Goal: Transaction & Acquisition: Purchase product/service

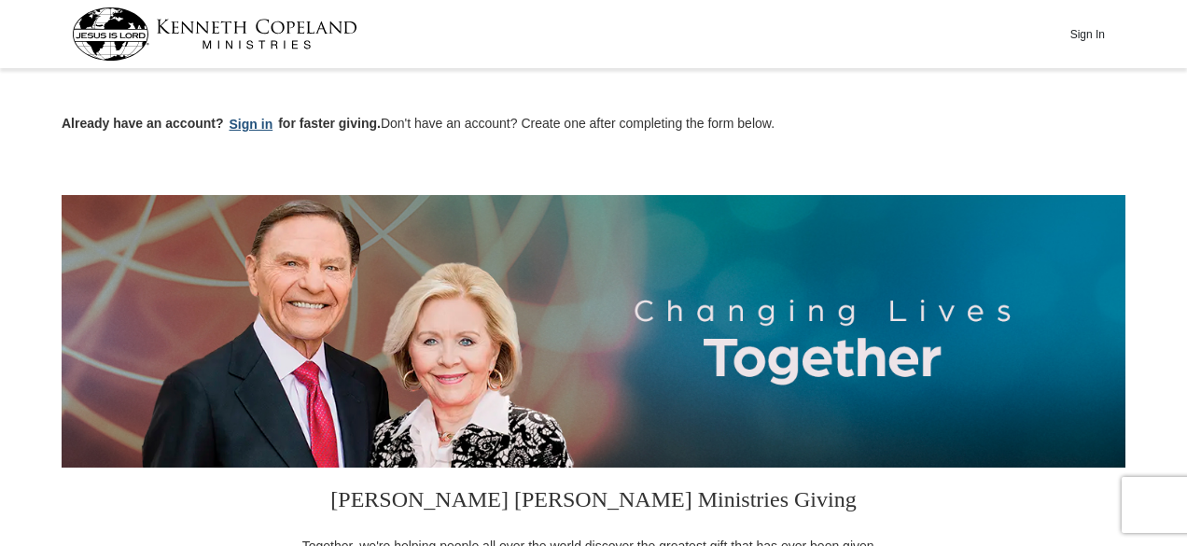
drag, startPoint x: 0, startPoint y: 0, endPoint x: 247, endPoint y: 126, distance: 277.4
click at [247, 126] on button "Sign in" at bounding box center [251, 124] width 55 height 21
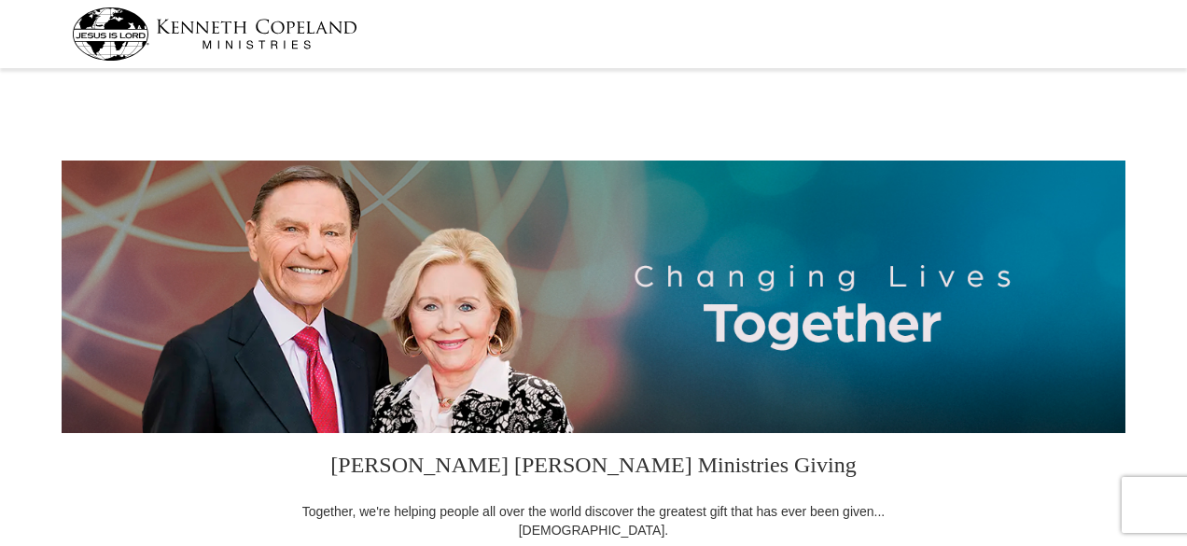
select select "FL"
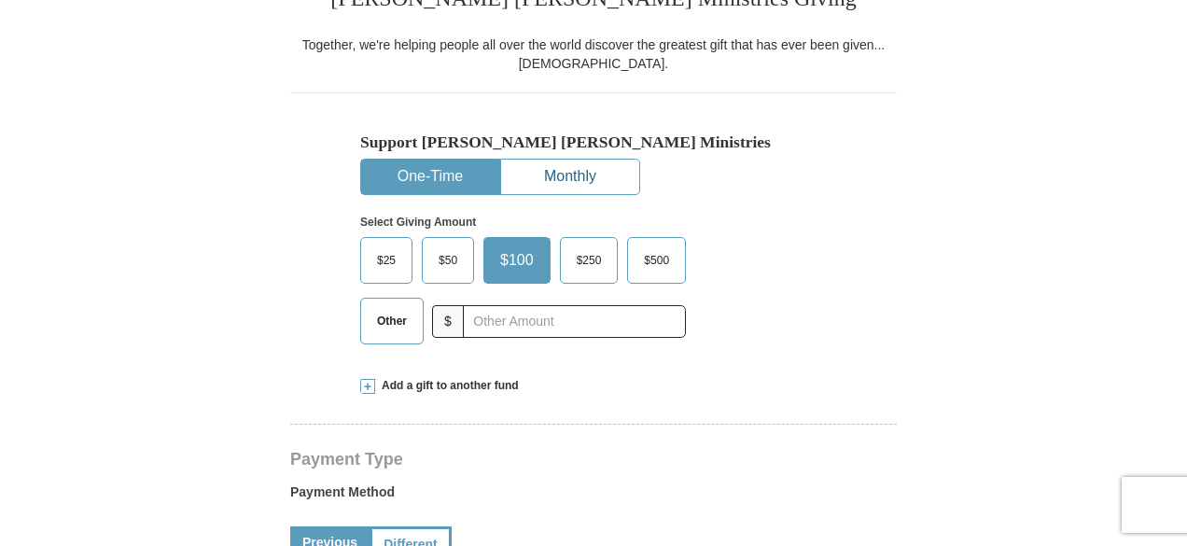
scroll to position [466, 0]
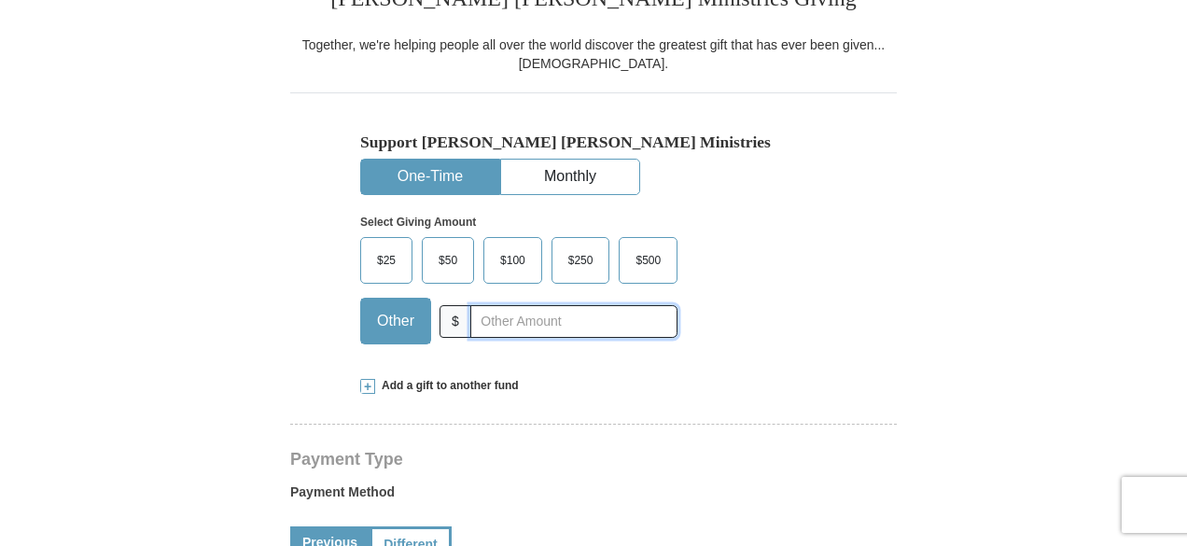
click at [558, 320] on input "text" at bounding box center [573, 321] width 207 height 33
type input "75"
click at [830, 248] on div "Support [PERSON_NAME] [PERSON_NAME] Ministries One-Time Monthly Select Giving A…" at bounding box center [593, 225] width 606 height 266
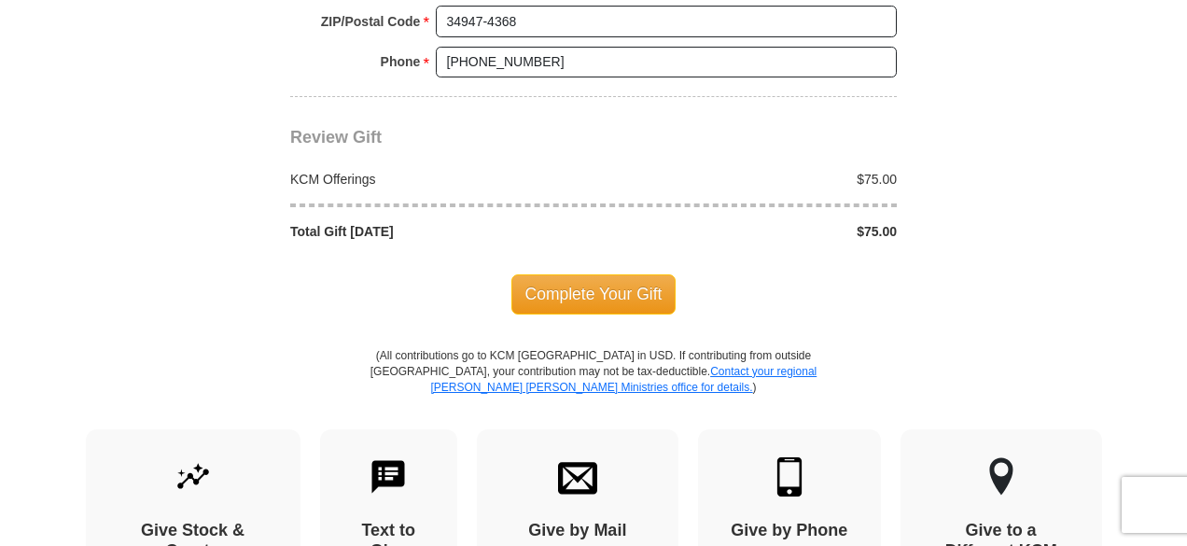
scroll to position [1772, 0]
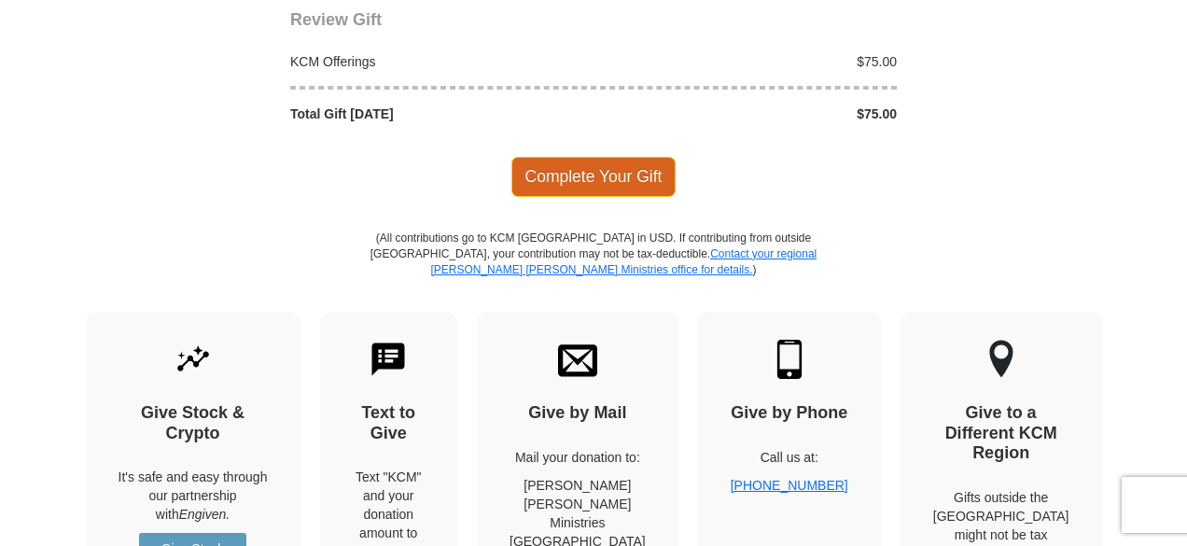
click at [619, 160] on span "Complete Your Gift" at bounding box center [593, 176] width 165 height 39
